Goal: Information Seeking & Learning: Learn about a topic

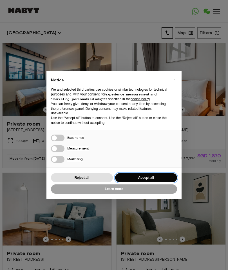
click at [157, 175] on button "Accept all" at bounding box center [146, 177] width 62 height 9
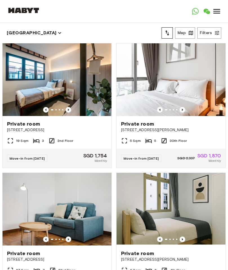
click at [67, 110] on icon "Previous image" at bounding box center [69, 110] width 6 height 6
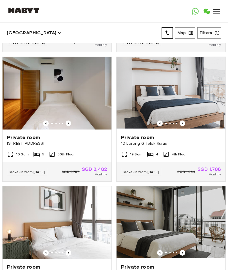
scroll to position [633, 0]
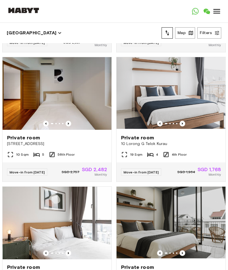
click at [63, 120] on img at bounding box center [57, 93] width 109 height 73
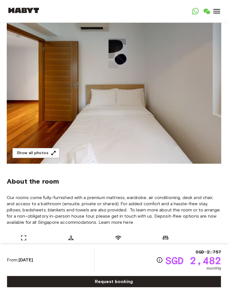
scroll to position [54, 0]
click at [47, 152] on button "Show all photos" at bounding box center [35, 153] width 47 height 10
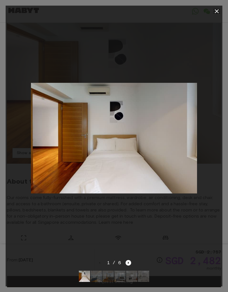
click at [213, 14] on icon "button" at bounding box center [216, 11] width 7 height 7
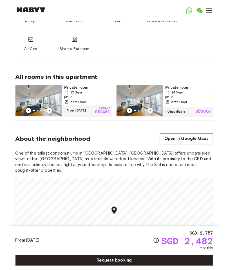
scroll to position [280, 0]
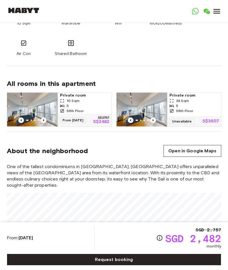
click at [26, 104] on img at bounding box center [32, 110] width 51 height 34
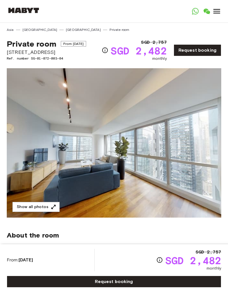
scroll to position [46, 0]
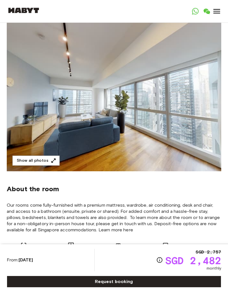
click at [42, 160] on button "Show all photos" at bounding box center [35, 161] width 47 height 10
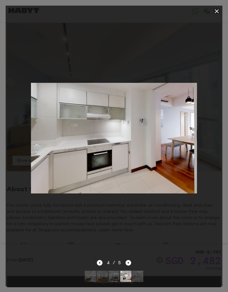
click at [215, 8] on icon "button" at bounding box center [216, 11] width 7 height 7
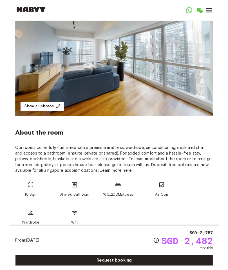
scroll to position [0, 0]
